Goal: Task Accomplishment & Management: Manage account settings

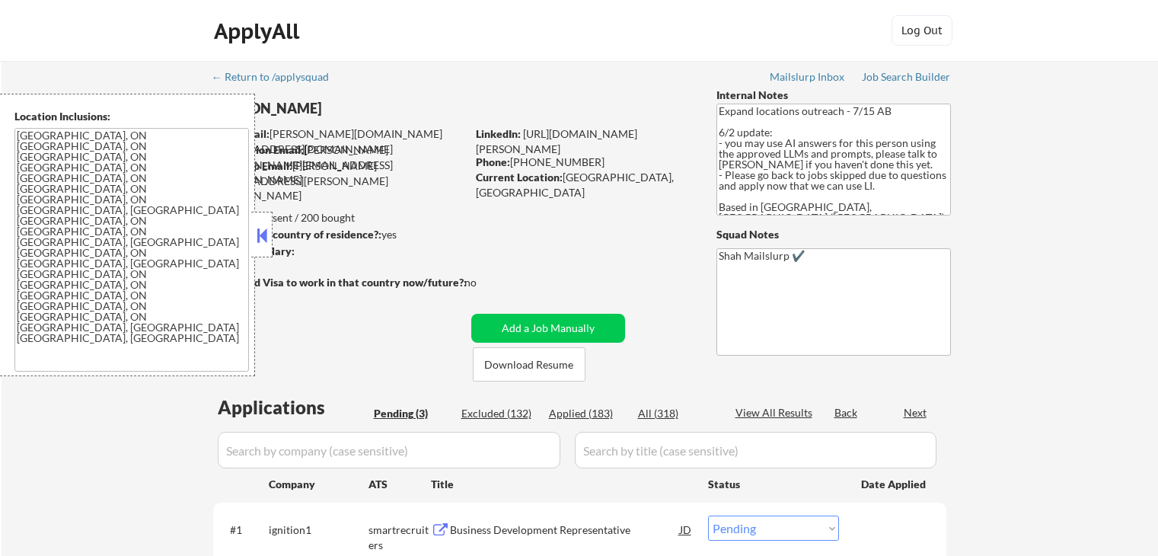
select select ""pending""
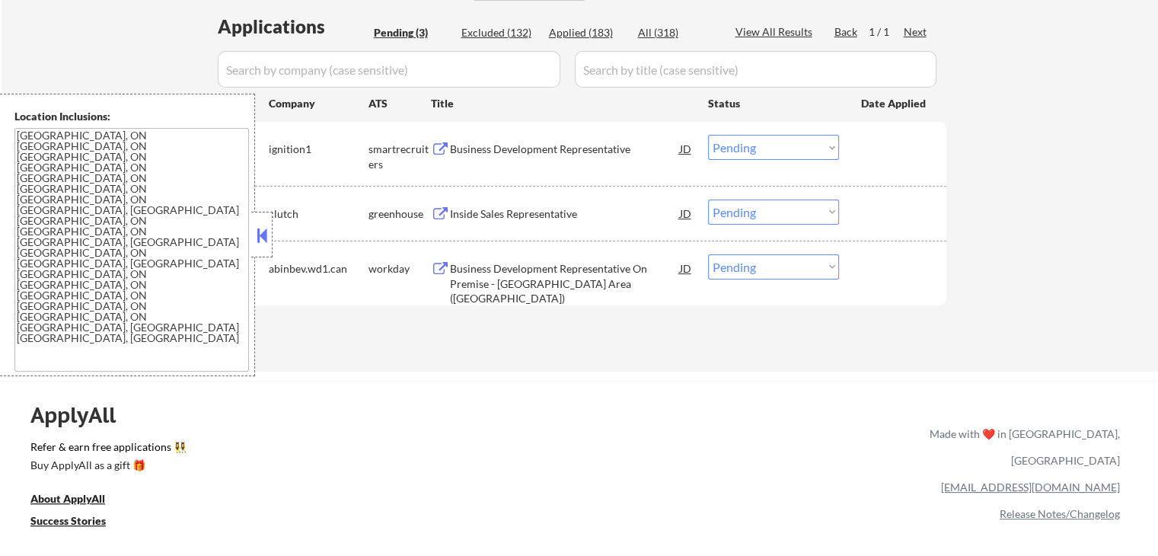
scroll to position [304, 0]
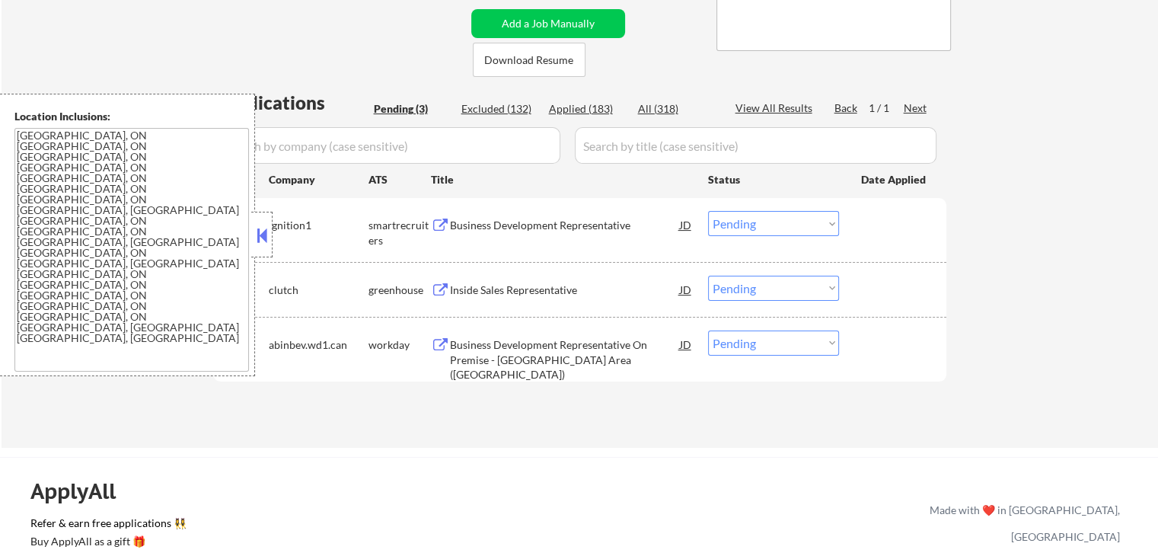
click at [441, 226] on button at bounding box center [440, 225] width 19 height 14
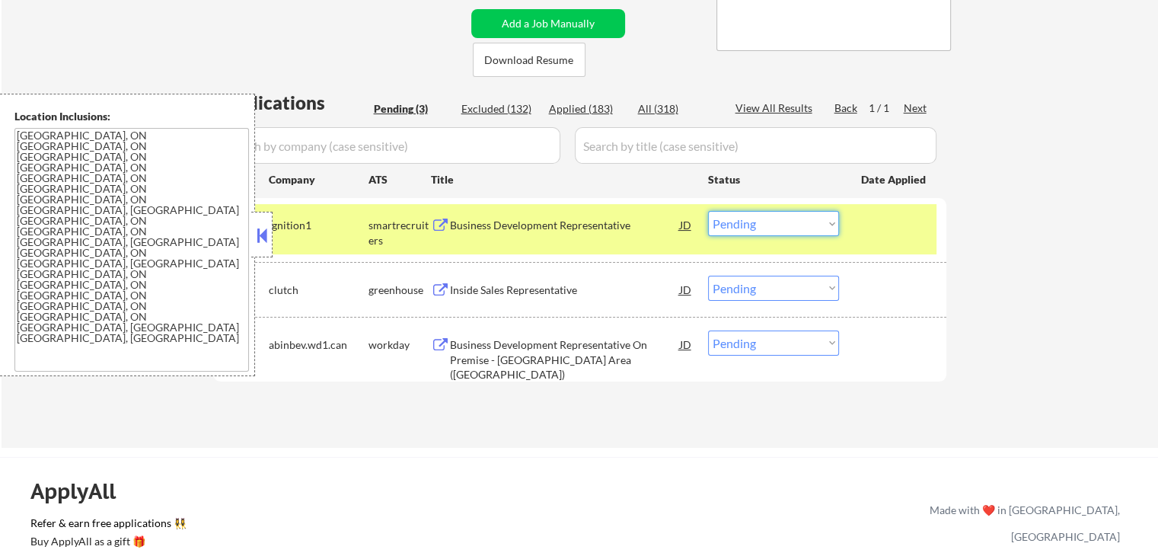
click at [770, 228] on select "Choose an option... Pending Applied Excluded (Questions) Excluded (Expired) Exc…" at bounding box center [773, 223] width 131 height 25
click at [708, 211] on select "Choose an option... Pending Applied Excluded (Questions) Excluded (Expired) Exc…" at bounding box center [773, 223] width 131 height 25
select select ""pending""
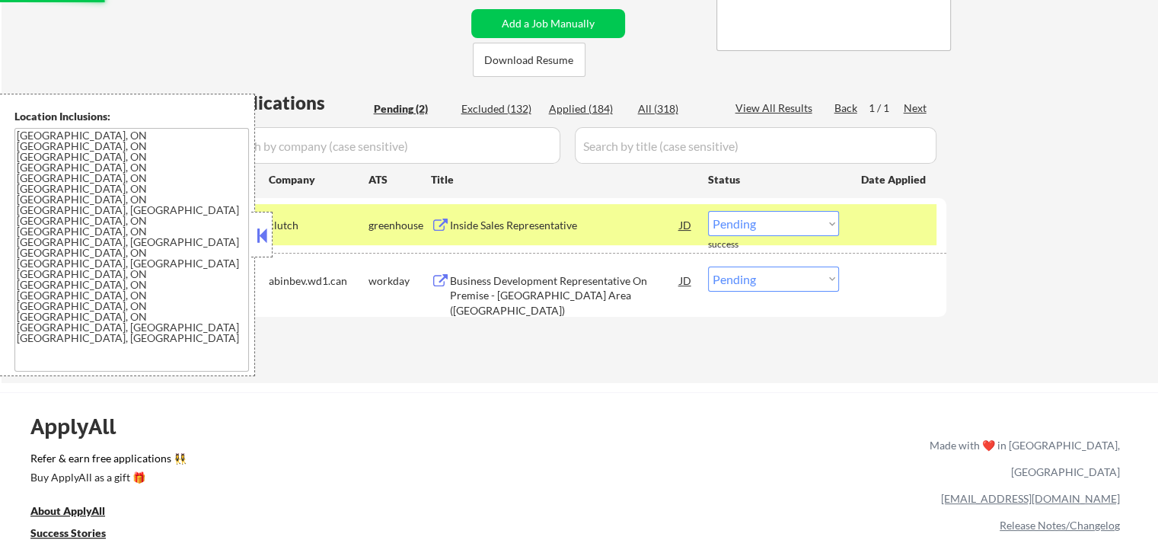
click at [438, 218] on button at bounding box center [440, 225] width 19 height 14
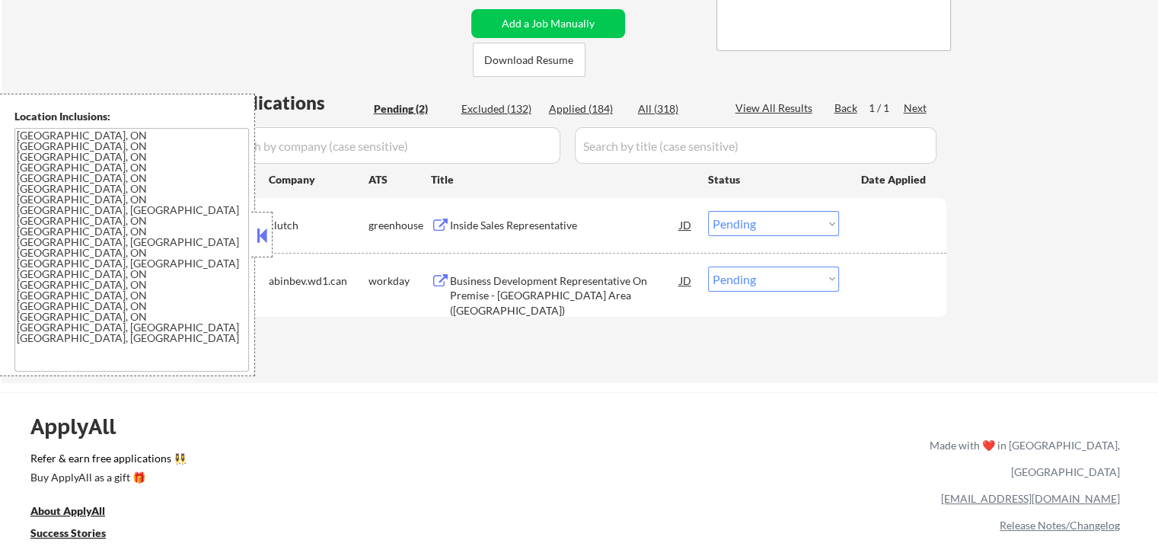
click at [444, 275] on button at bounding box center [440, 281] width 19 height 14
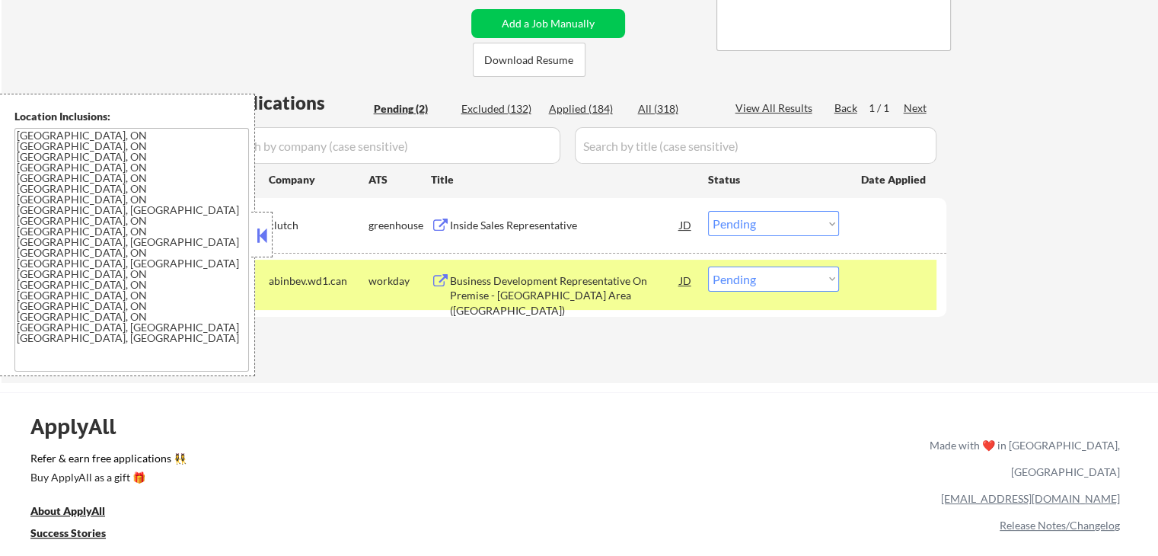
click at [821, 383] on div "← Return to /applysquad Mailslurp Inbox Job Search Builder [PERSON_NAME] User E…" at bounding box center [579, 429] width 1158 height 1467
